Goal: Task Accomplishment & Management: Manage account settings

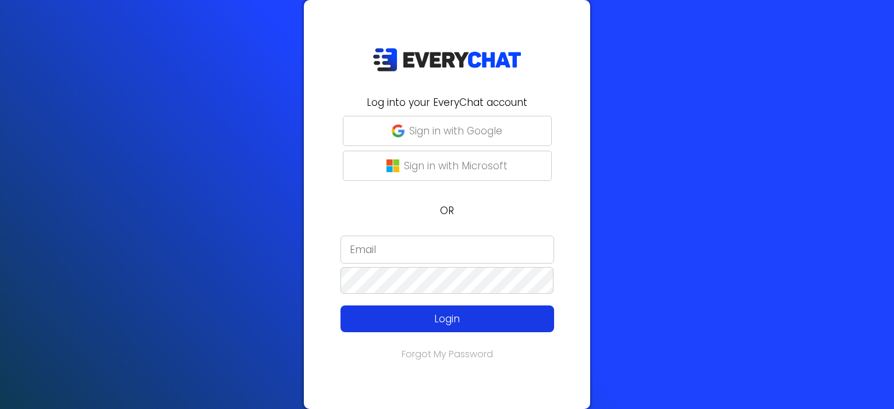
type input "[EMAIL_ADDRESS][DOMAIN_NAME]"
click at [437, 318] on p "Login" at bounding box center [447, 318] width 170 height 15
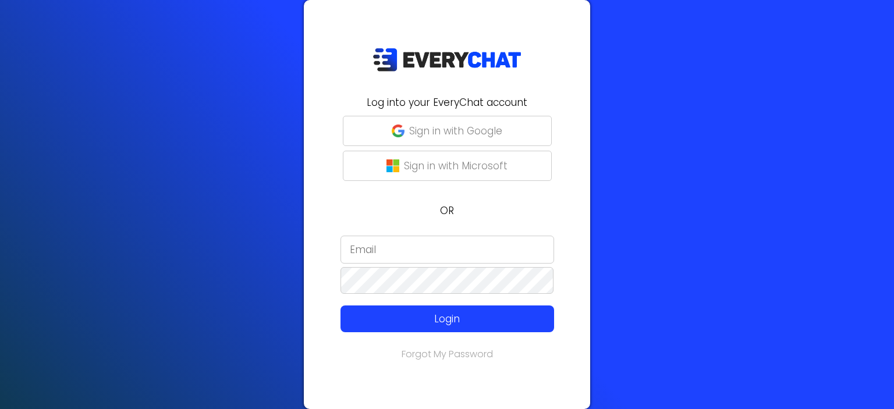
type input "[EMAIL_ADDRESS][DOMAIN_NAME]"
click at [311, 361] on div at bounding box center [311, 361] width 0 height 0
